Goal: Information Seeking & Learning: Learn about a topic

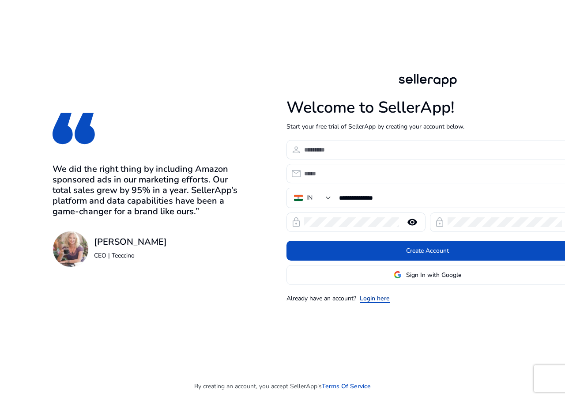
click at [373, 297] on link "Login here" at bounding box center [375, 297] width 30 height 9
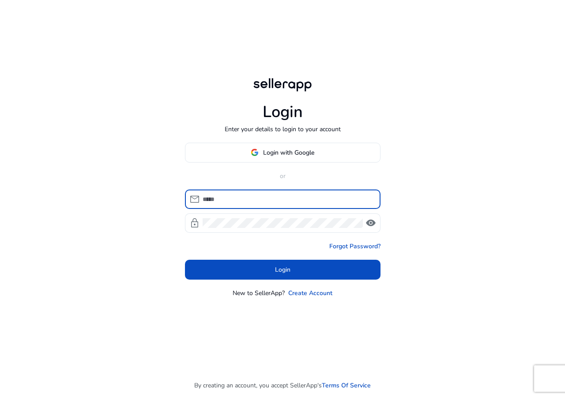
type input "**********"
click at [261, 228] on div at bounding box center [283, 222] width 160 height 19
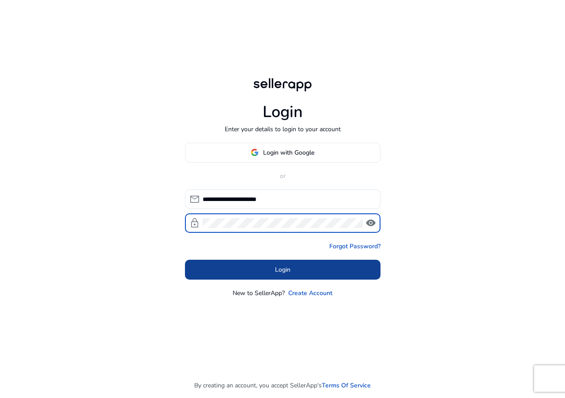
click at [191, 261] on span at bounding box center [283, 269] width 196 height 21
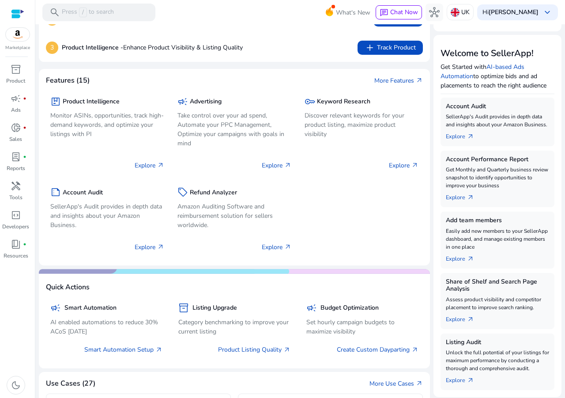
scroll to position [88, 0]
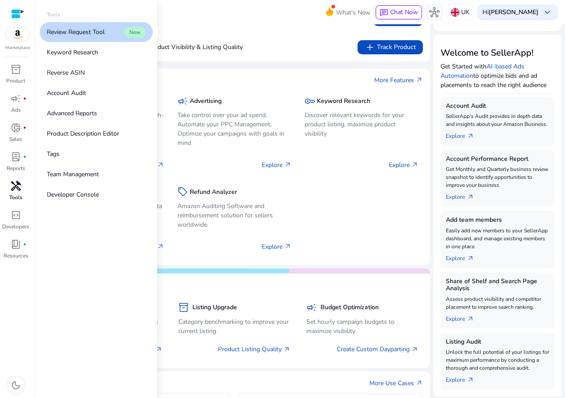
click at [11, 195] on p "Tools" at bounding box center [15, 197] width 13 height 8
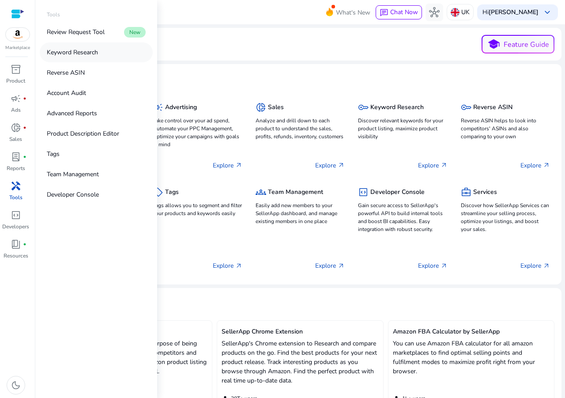
click at [63, 56] on p "Keyword Research" at bounding box center [72, 52] width 51 height 9
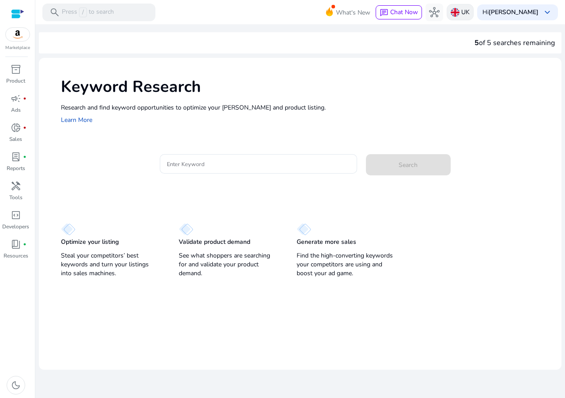
click at [462, 15] on p "UK" at bounding box center [465, 11] width 8 height 15
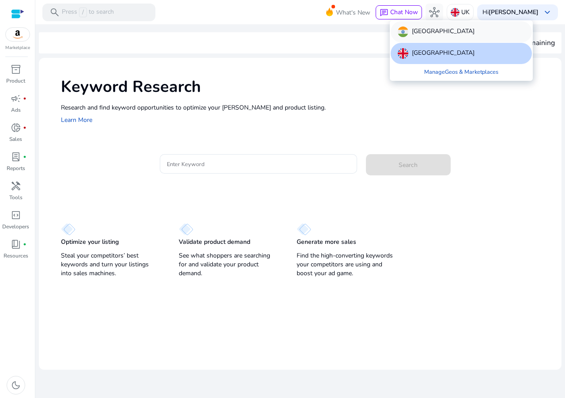
click at [427, 35] on div "[GEOGRAPHIC_DATA]" at bounding box center [461, 31] width 141 height 21
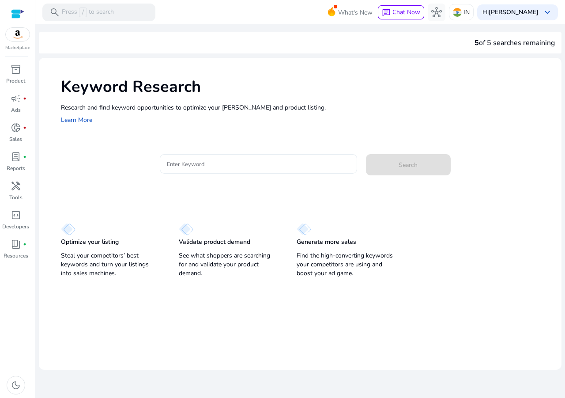
click at [184, 132] on div "Keyword Research Research and find keyword opportunities to optimize your [PERS…" at bounding box center [300, 100] width 523 height 85
click at [181, 160] on input "Enter Keyword" at bounding box center [258, 164] width 183 height 10
paste input "**********"
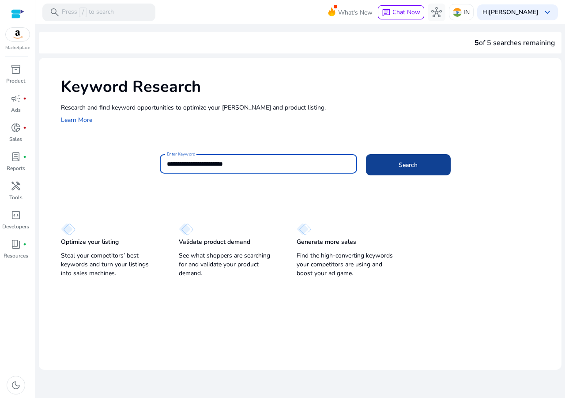
type input "**********"
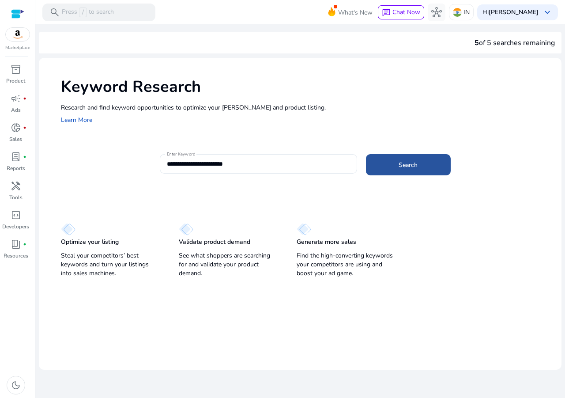
click at [393, 172] on span at bounding box center [408, 164] width 85 height 21
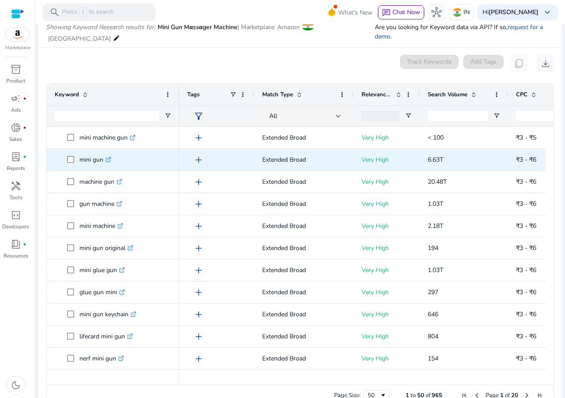
scroll to position [105, 0]
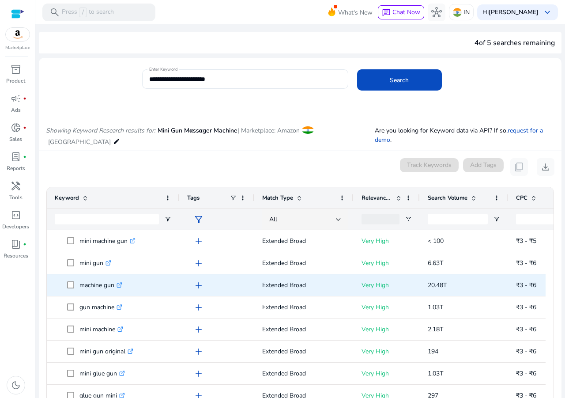
scroll to position [105, 0]
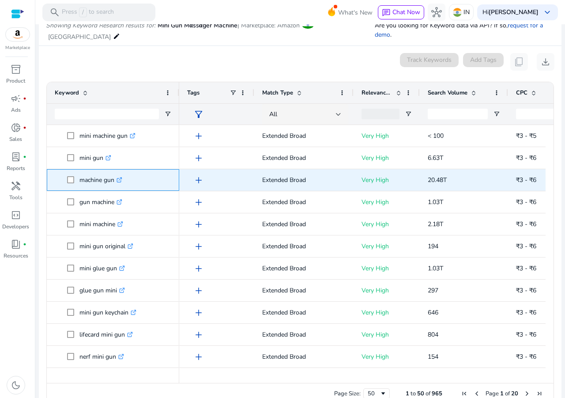
drag, startPoint x: 115, startPoint y: 170, endPoint x: 79, endPoint y: 175, distance: 36.5
click at [79, 175] on span "machine gun .st0{fill:#2c8af8}" at bounding box center [119, 180] width 104 height 18
copy span "machine gun"
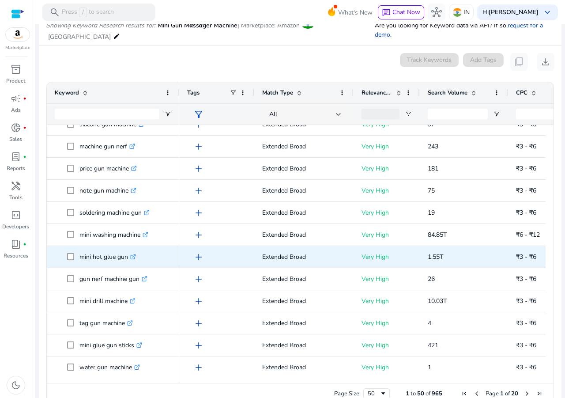
scroll to position [0, 0]
